Goal: Information Seeking & Learning: Learn about a topic

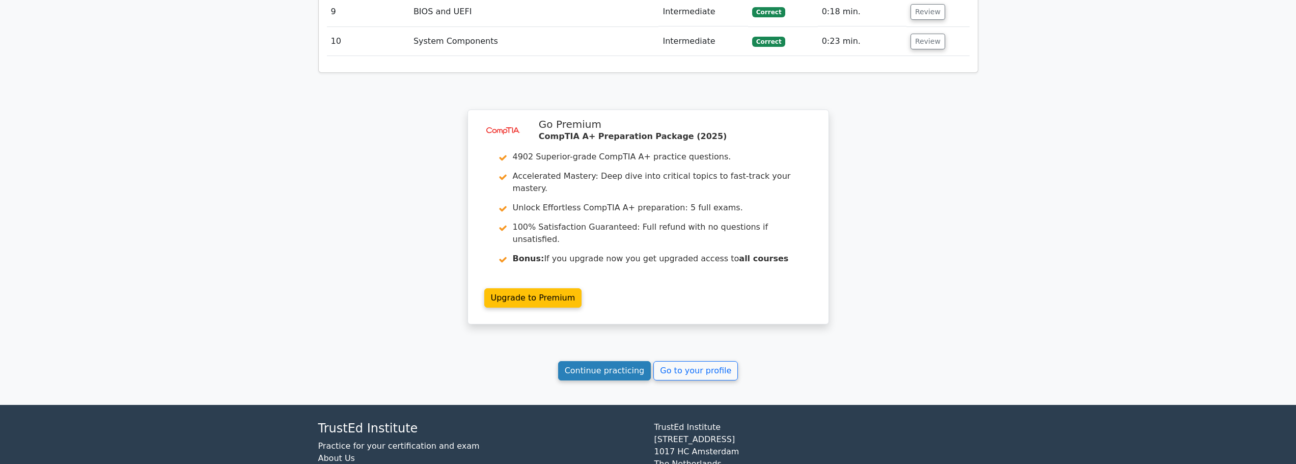
click at [591, 361] on link "Continue practicing" at bounding box center [604, 370] width 93 height 19
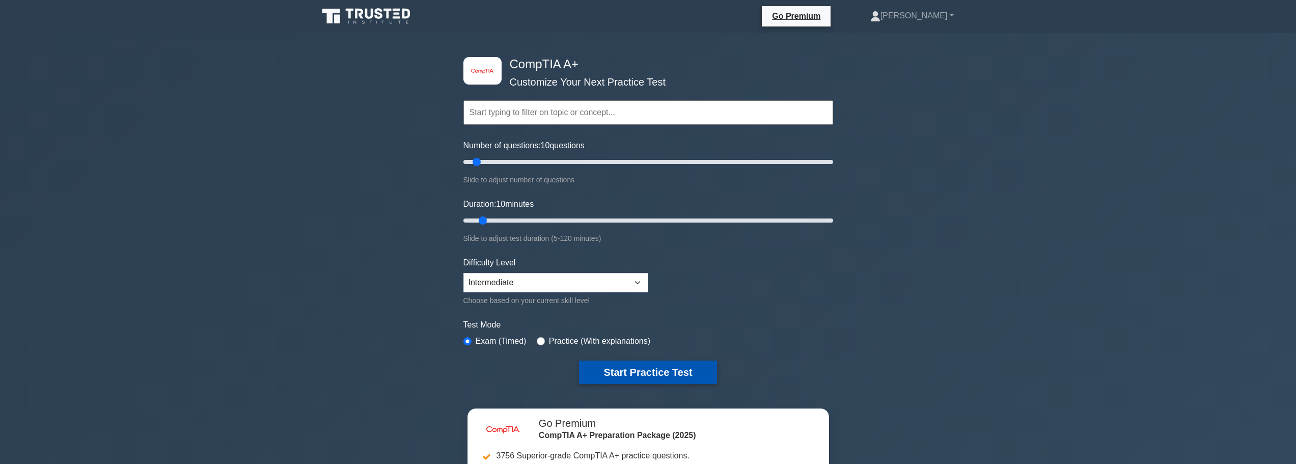
click at [617, 378] on button "Start Practice Test" at bounding box center [648, 372] width 138 height 23
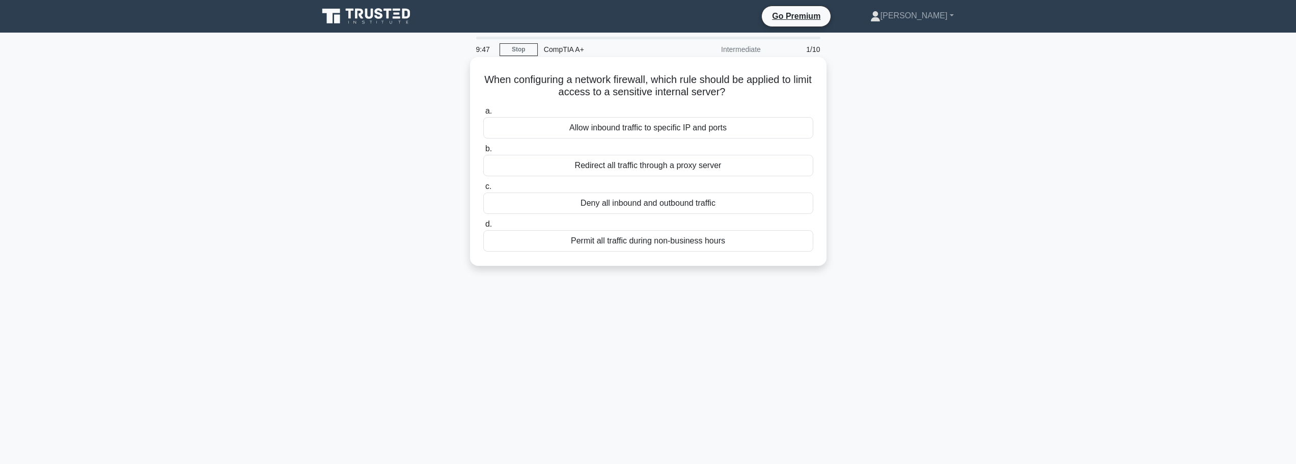
click at [629, 129] on div "Allow inbound traffic to specific IP and ports" at bounding box center [648, 127] width 330 height 21
click at [483, 115] on input "a. Allow inbound traffic to specific IP and ports" at bounding box center [483, 111] width 0 height 7
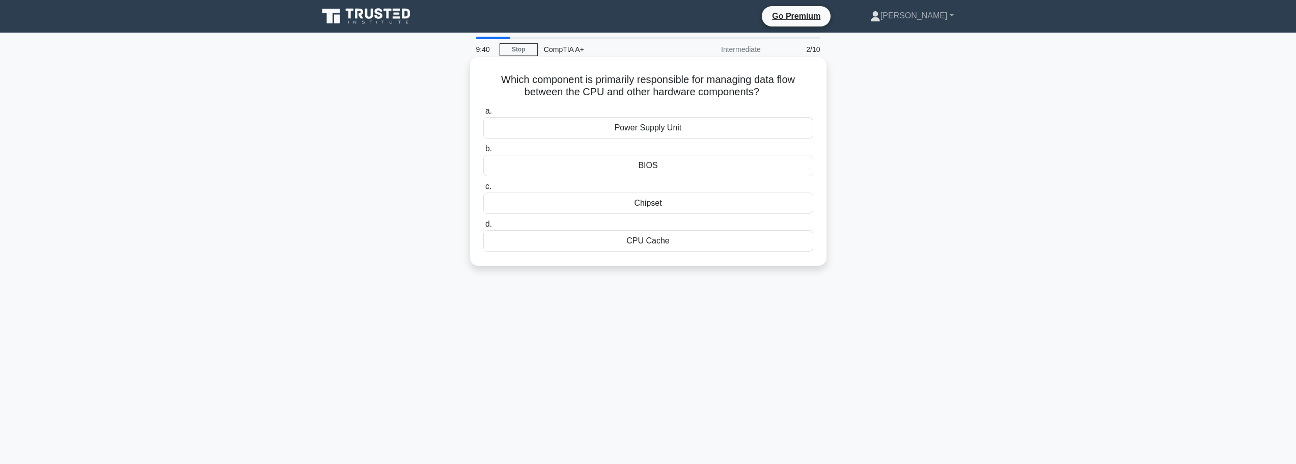
click at [647, 206] on div "Chipset" at bounding box center [648, 203] width 330 height 21
click at [483, 190] on input "c. Chipset" at bounding box center [483, 186] width 0 height 7
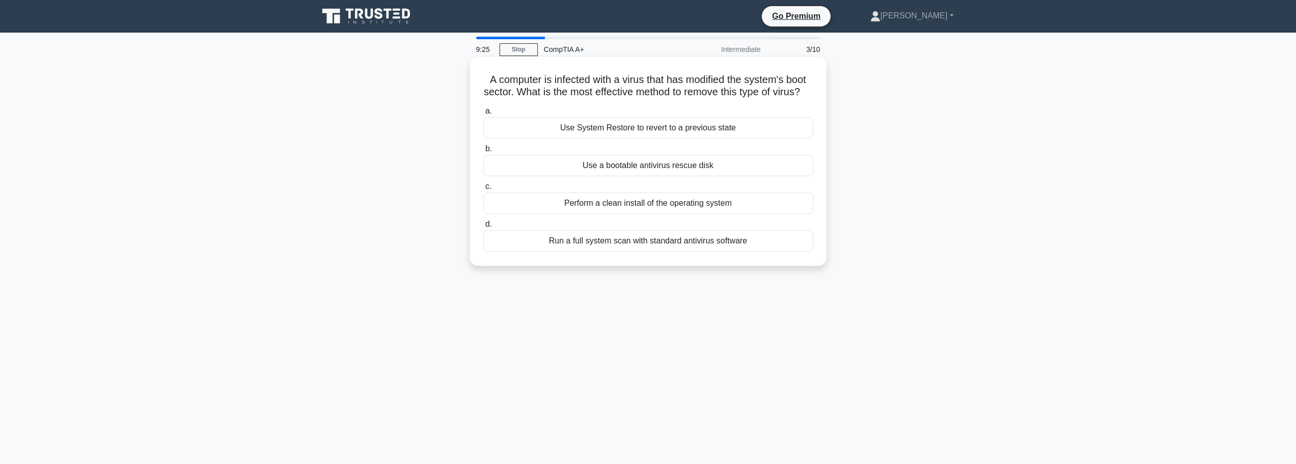
click at [643, 139] on div "Use System Restore to revert to a previous state" at bounding box center [648, 127] width 330 height 21
click at [483, 115] on input "a. Use System Restore to revert to a previous state" at bounding box center [483, 111] width 0 height 7
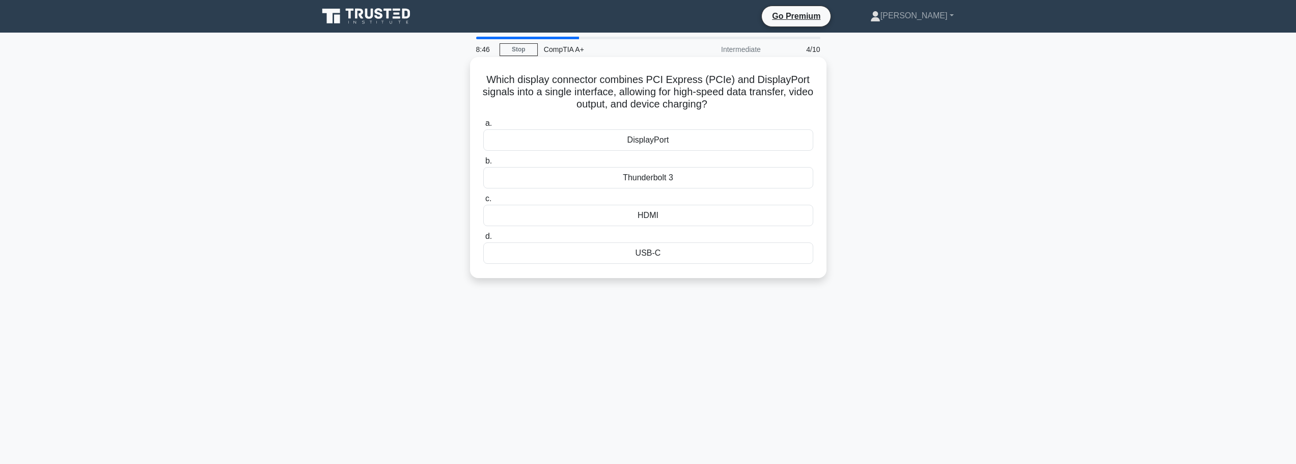
click at [649, 251] on div "USB-C" at bounding box center [648, 252] width 330 height 21
click at [483, 240] on input "d. USB-C" at bounding box center [483, 236] width 0 height 7
click at [629, 179] on div "Over-the-Air (OTA) updates" at bounding box center [648, 177] width 330 height 21
click at [483, 165] on input "b. Over-the-Air (OTA) updates" at bounding box center [483, 161] width 0 height 7
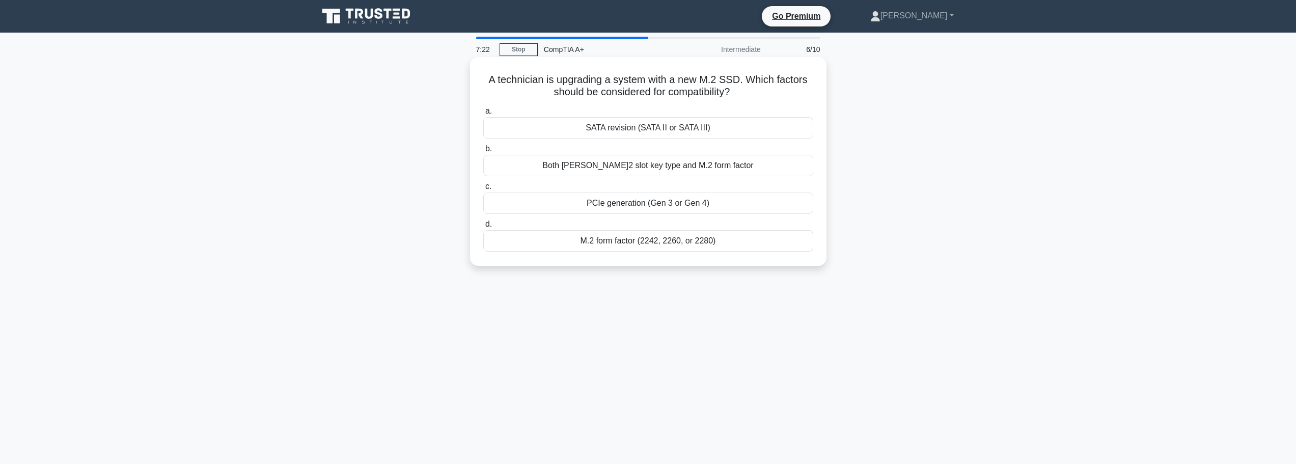
click at [636, 202] on div "PCIe generation (Gen 3 or Gen 4)" at bounding box center [648, 203] width 330 height 21
click at [483, 190] on input "c. PCIe generation (Gen 3 or Gen 4)" at bounding box center [483, 186] width 0 height 7
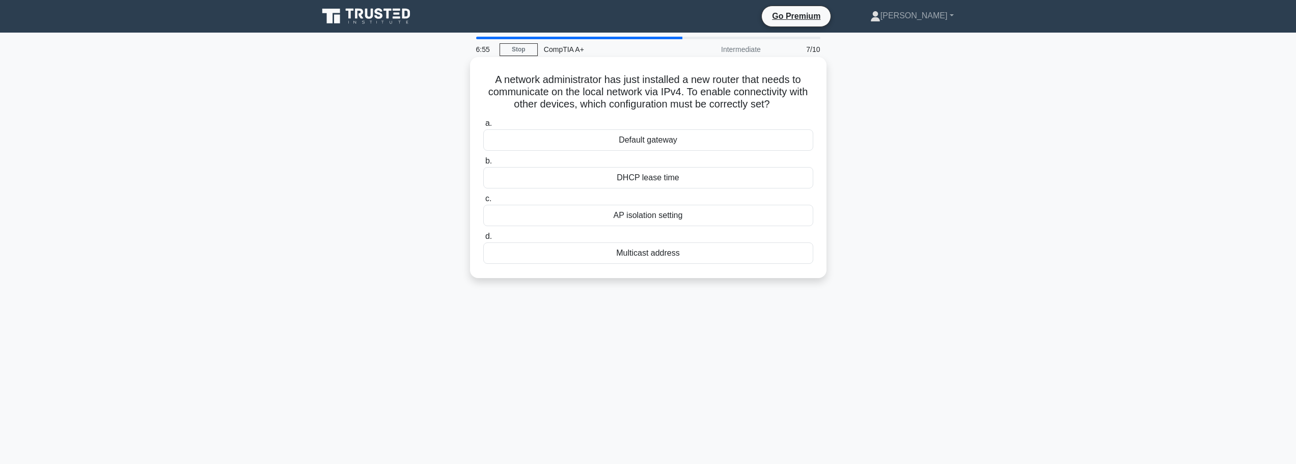
click at [639, 139] on div "Default gateway" at bounding box center [648, 139] width 330 height 21
click at [483, 127] on input "a. Default gateway" at bounding box center [483, 123] width 0 height 7
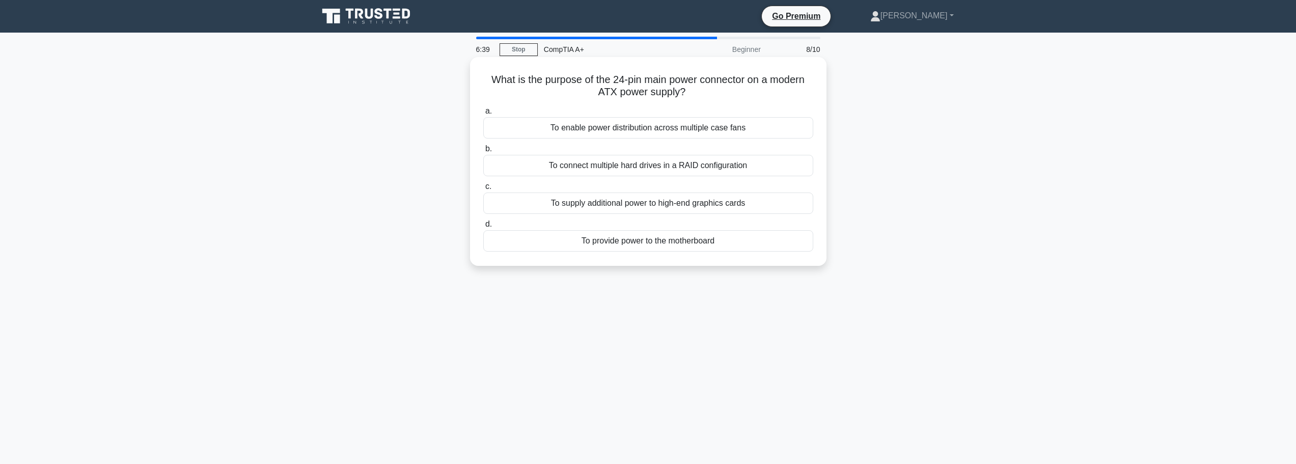
click at [715, 248] on div "To provide power to the motherboard" at bounding box center [648, 240] width 330 height 21
click at [483, 228] on input "d. To provide power to the motherboard" at bounding box center [483, 224] width 0 height 7
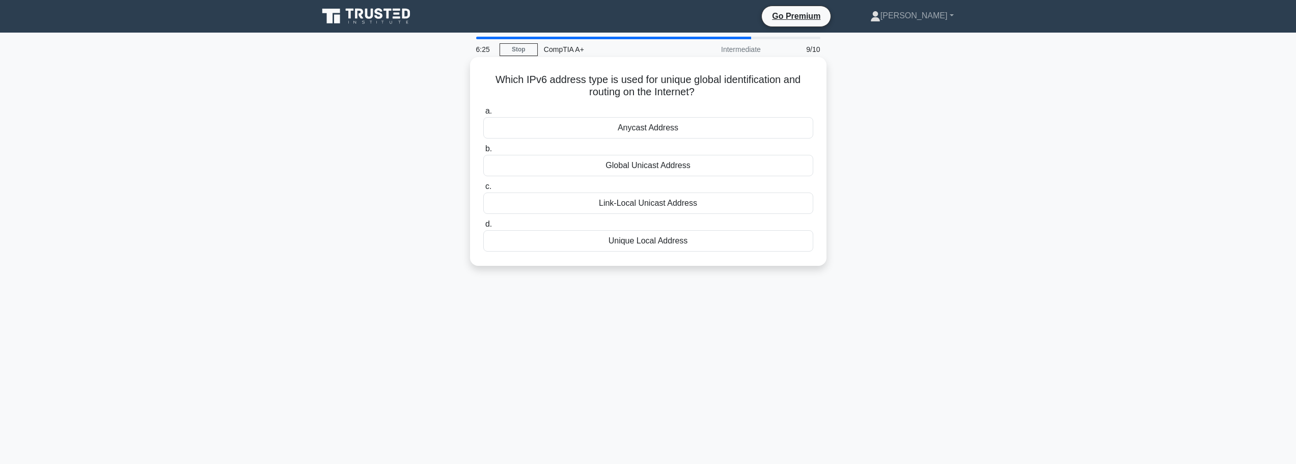
click at [649, 170] on div "Global Unicast Address" at bounding box center [648, 165] width 330 height 21
click at [483, 152] on input "b. Global Unicast Address" at bounding box center [483, 149] width 0 height 7
click at [632, 239] on div "Check the USB connection type." at bounding box center [648, 240] width 330 height 21
click at [483, 228] on input "d. Check the USB connection type." at bounding box center [483, 224] width 0 height 7
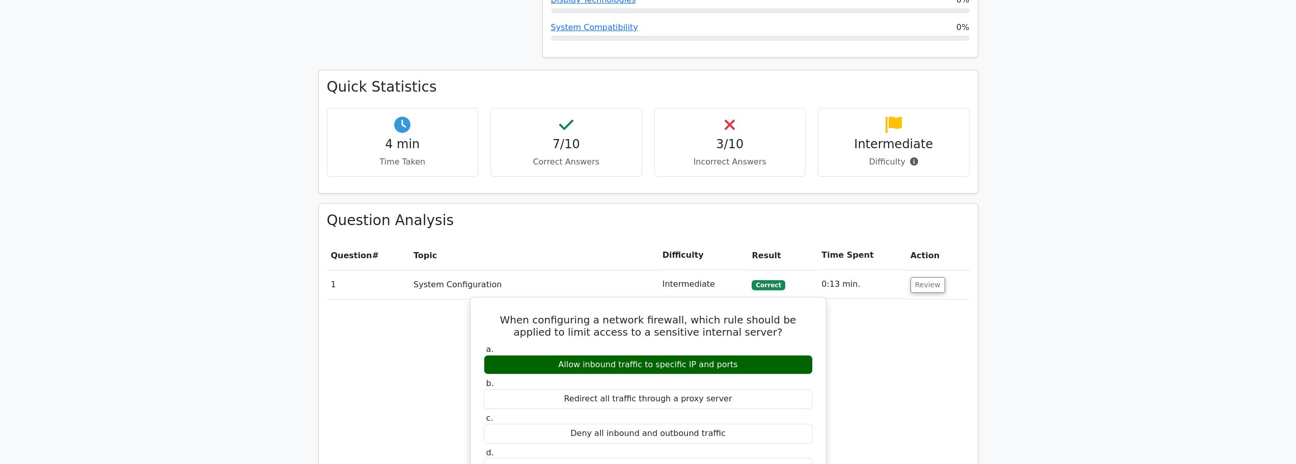
scroll to position [866, 0]
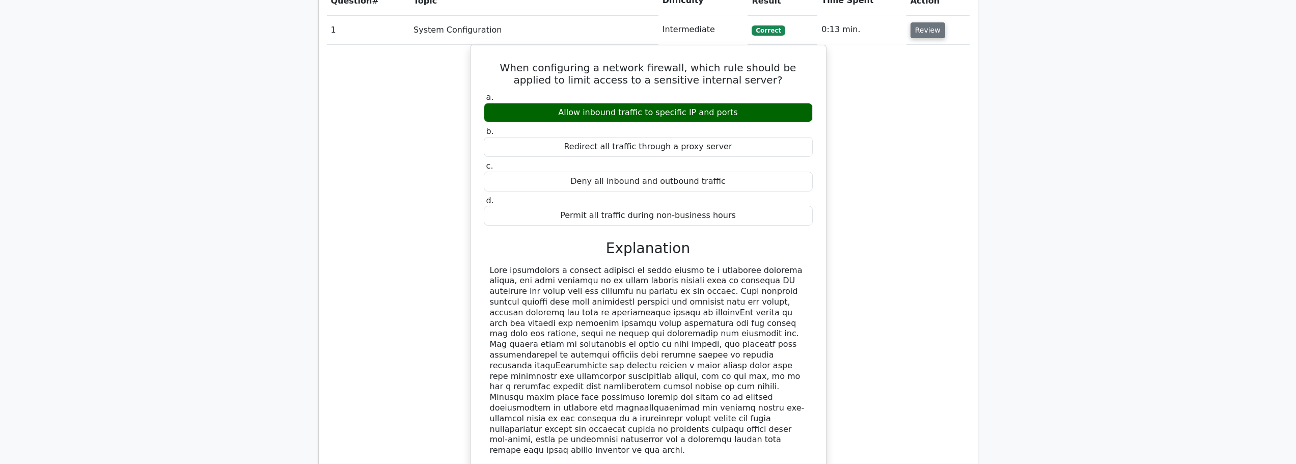
click at [924, 22] on button "Review" at bounding box center [928, 30] width 35 height 16
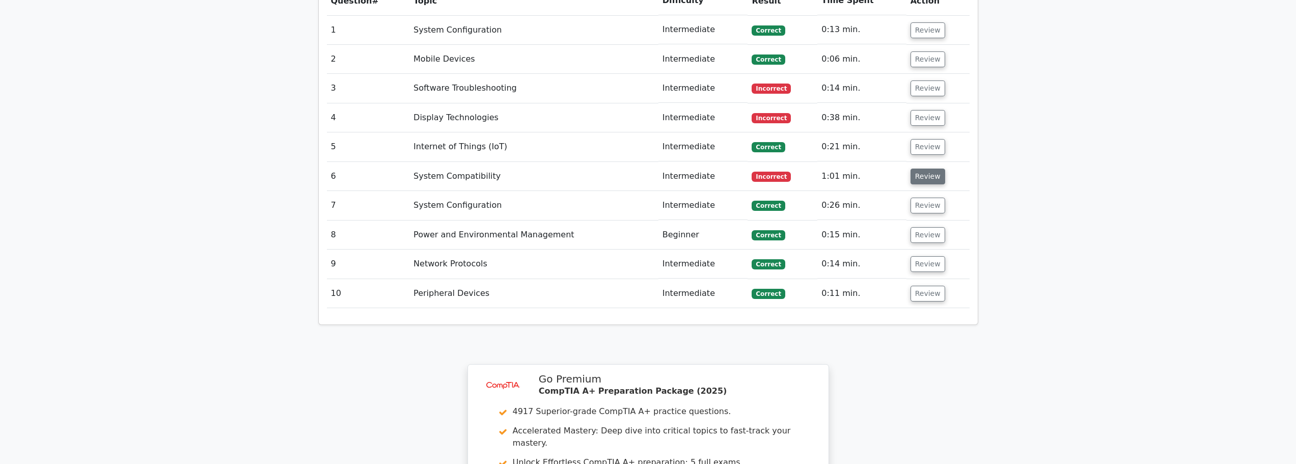
click at [924, 169] on button "Review" at bounding box center [928, 177] width 35 height 16
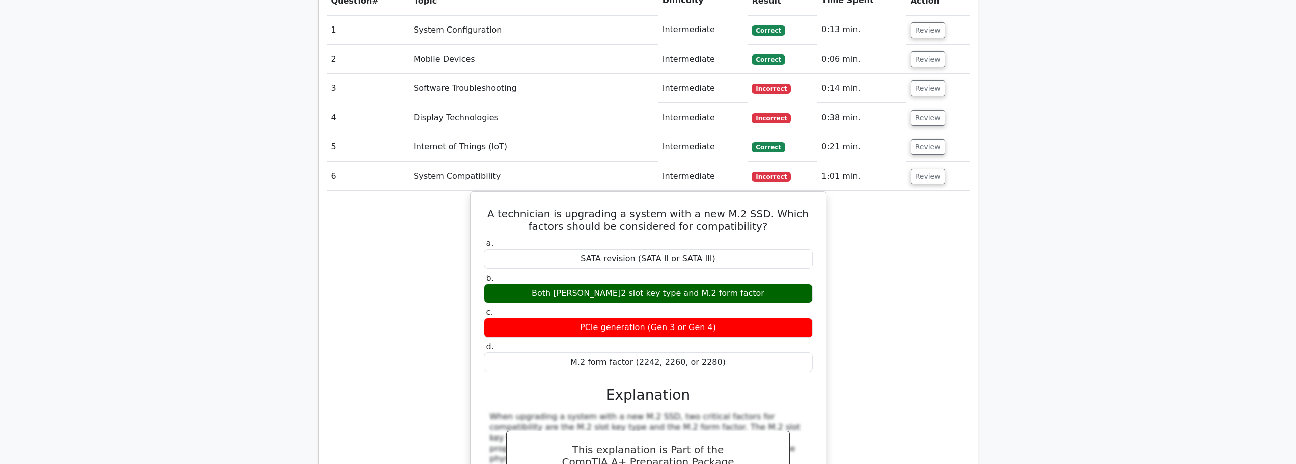
click at [920, 162] on td "Review" at bounding box center [938, 176] width 63 height 29
click at [915, 110] on button "Review" at bounding box center [928, 118] width 35 height 16
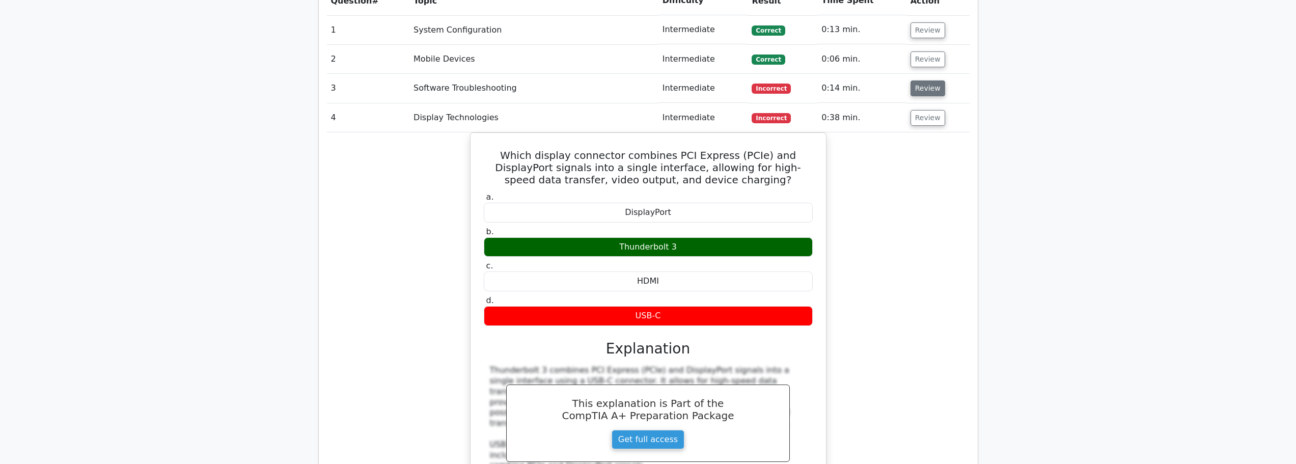
click at [932, 80] on button "Review" at bounding box center [928, 88] width 35 height 16
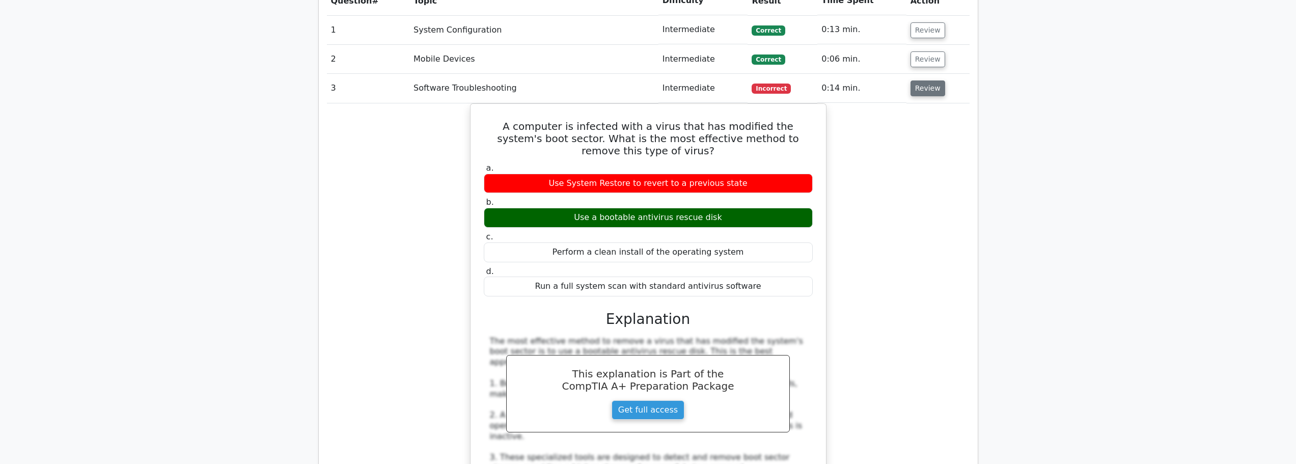
click at [928, 80] on button "Review" at bounding box center [928, 88] width 35 height 16
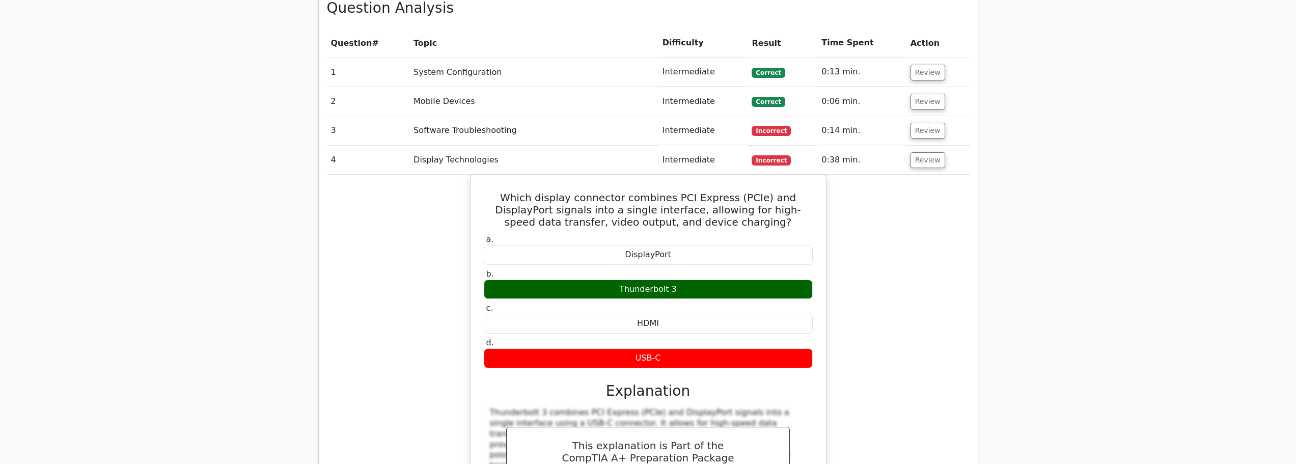
scroll to position [917, 0]
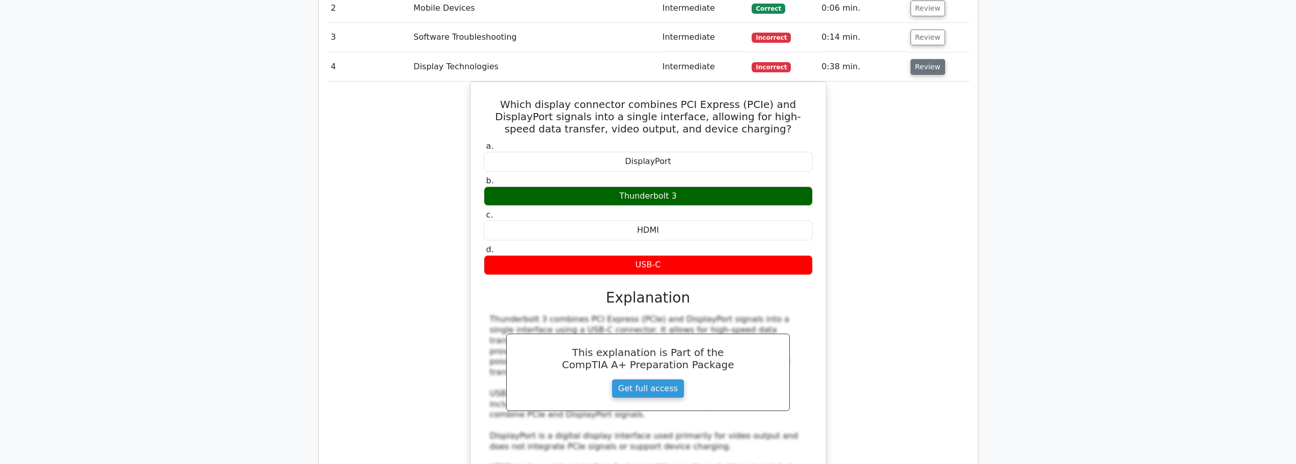
click at [924, 59] on button "Review" at bounding box center [928, 67] width 35 height 16
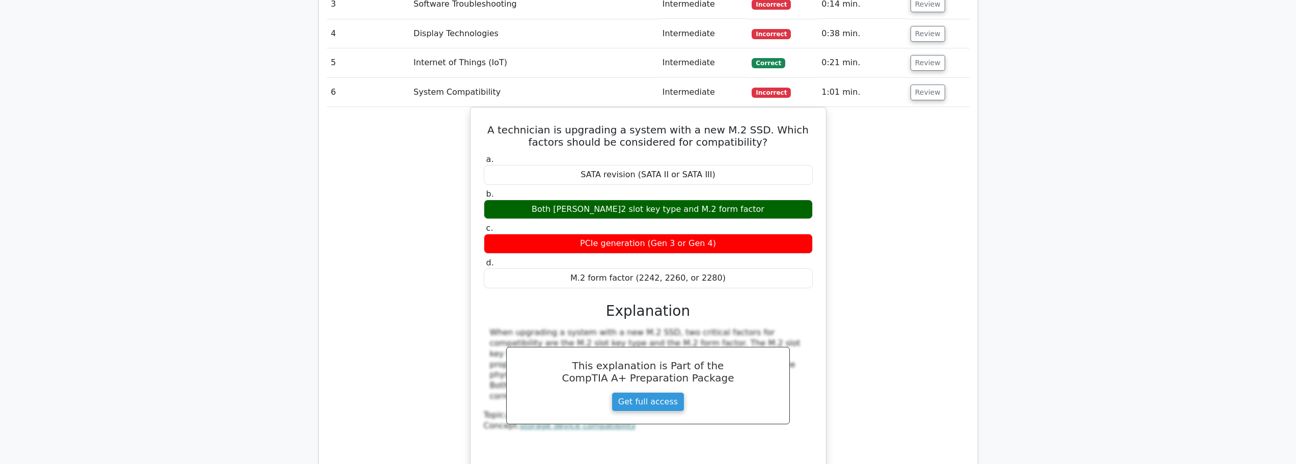
scroll to position [968, 0]
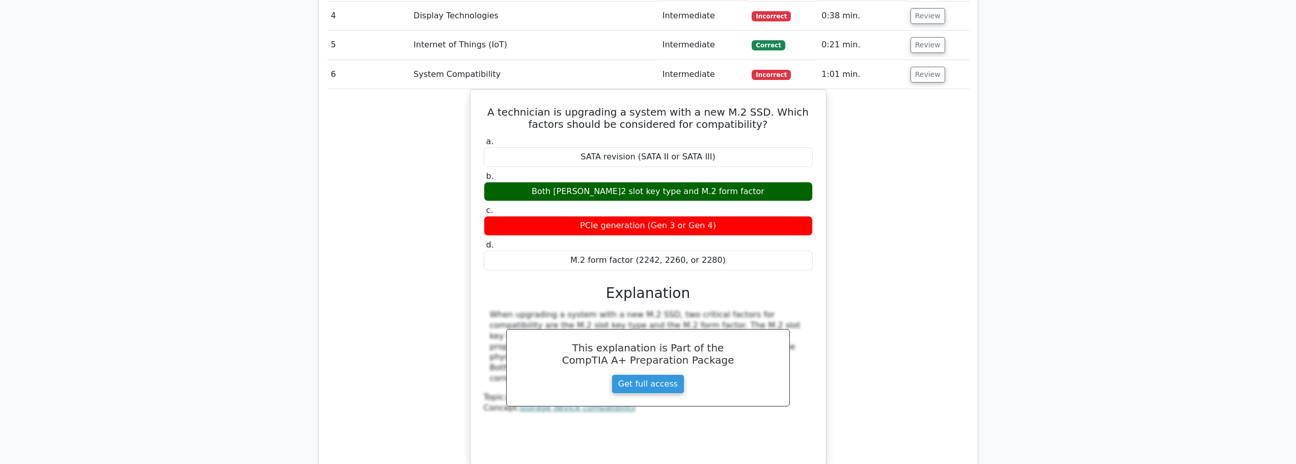
click at [919, 60] on td "Review" at bounding box center [938, 74] width 63 height 29
click at [921, 67] on button "Review" at bounding box center [928, 75] width 35 height 16
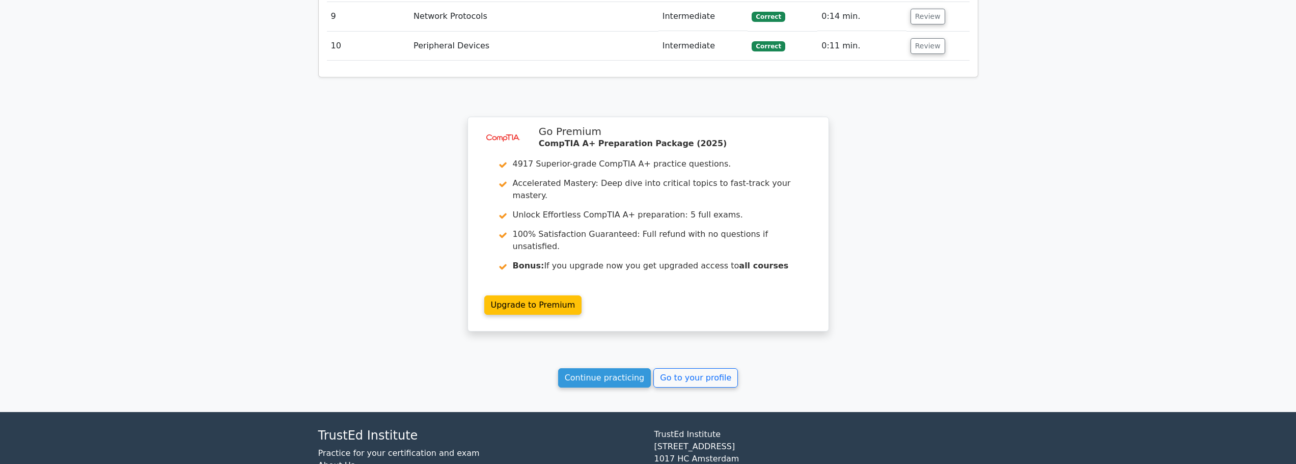
scroll to position [1133, 0]
